Goal: Information Seeking & Learning: Learn about a topic

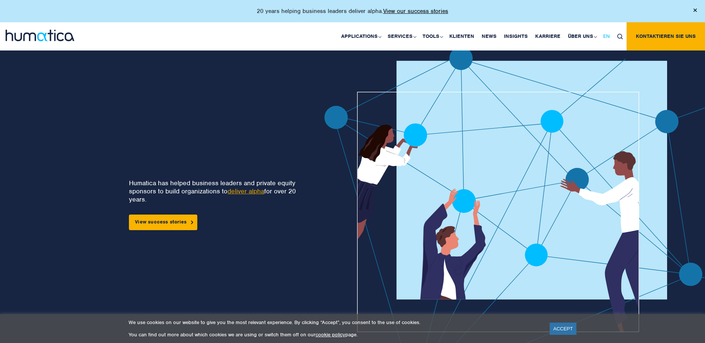
click at [609, 34] on span "EN" at bounding box center [606, 36] width 7 height 6
click at [239, 119] on div "Humatica has helped business leaders and private equity sponsors to build organ…" at bounding box center [146, 224] width 245 height 354
click at [636, 35] on span "DE" at bounding box center [634, 36] width 6 height 6
click at [696, 11] on img at bounding box center [694, 10] width 3 height 3
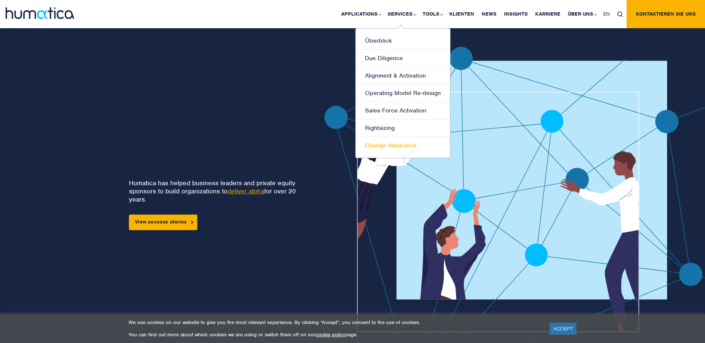
click at [385, 147] on link "Change Assurance" at bounding box center [403, 145] width 94 height 17
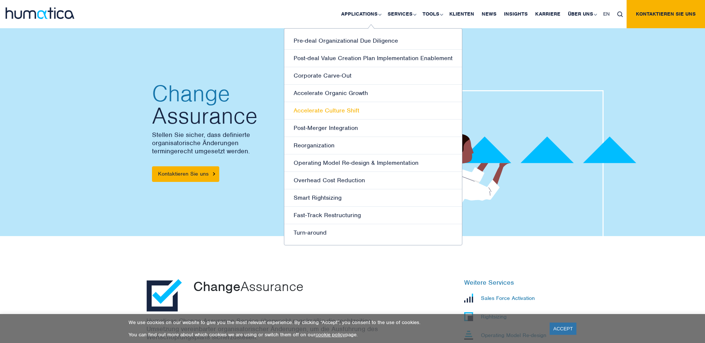
click at [352, 109] on link "Accelerate Culture Shift" at bounding box center [373, 110] width 178 height 17
